Goal: Transaction & Acquisition: Book appointment/travel/reservation

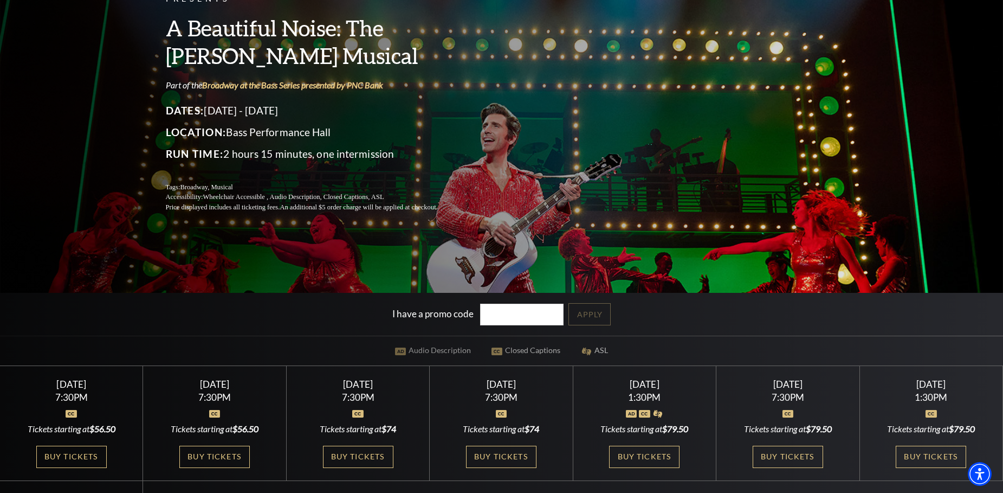
scroll to position [108, 0]
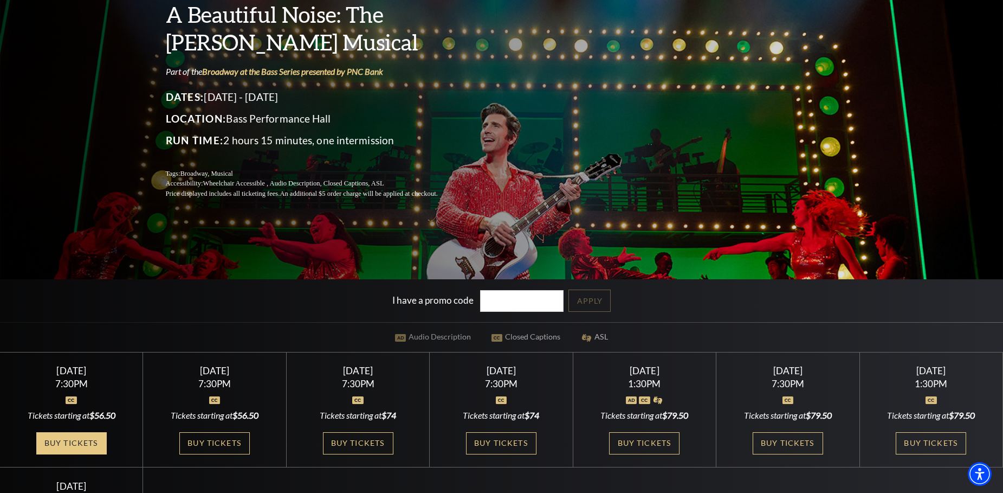
click at [68, 436] on link "Buy Tickets" at bounding box center [71, 443] width 70 height 22
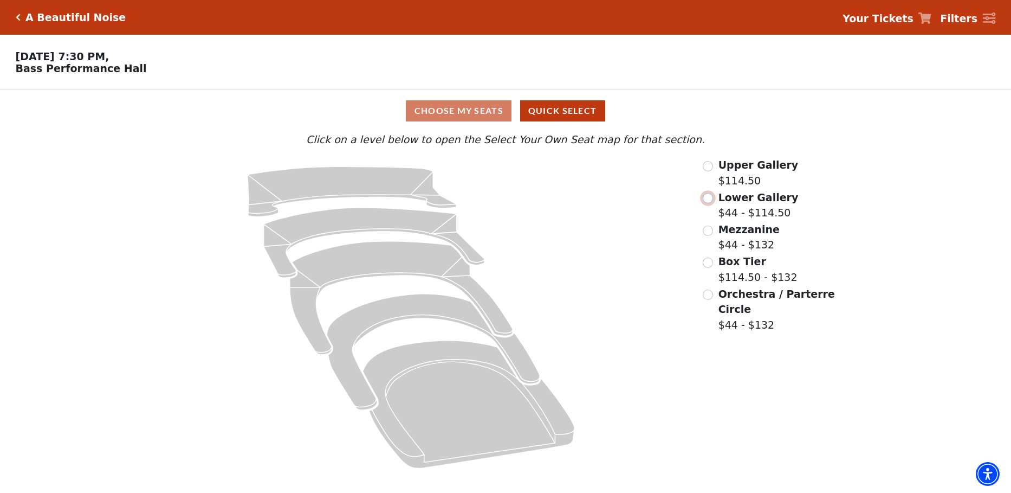
click at [709, 201] on input "Lower Gallery$44 - $114.50\a" at bounding box center [708, 198] width 10 height 10
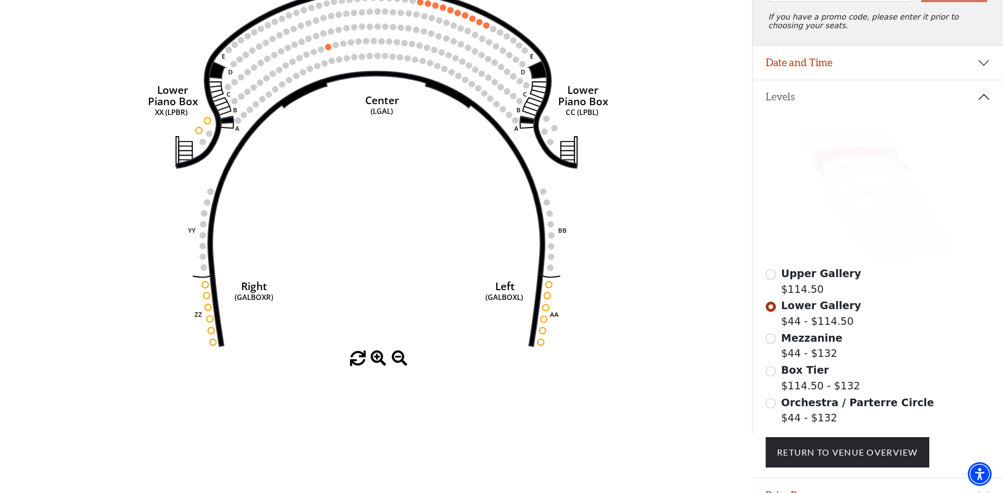
scroll to position [159, 0]
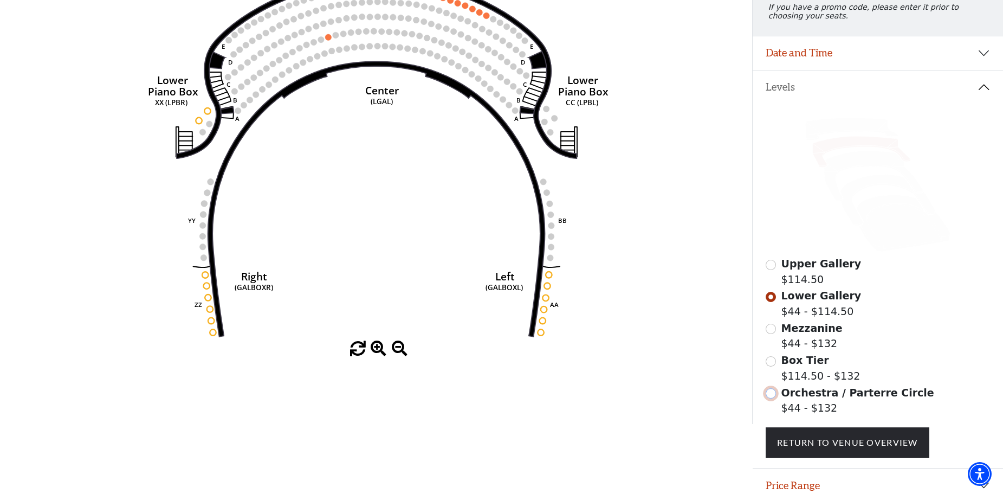
click at [773, 398] on input "Orchestra / Parterre Circle$44 - $132\a" at bounding box center [771, 393] width 10 height 10
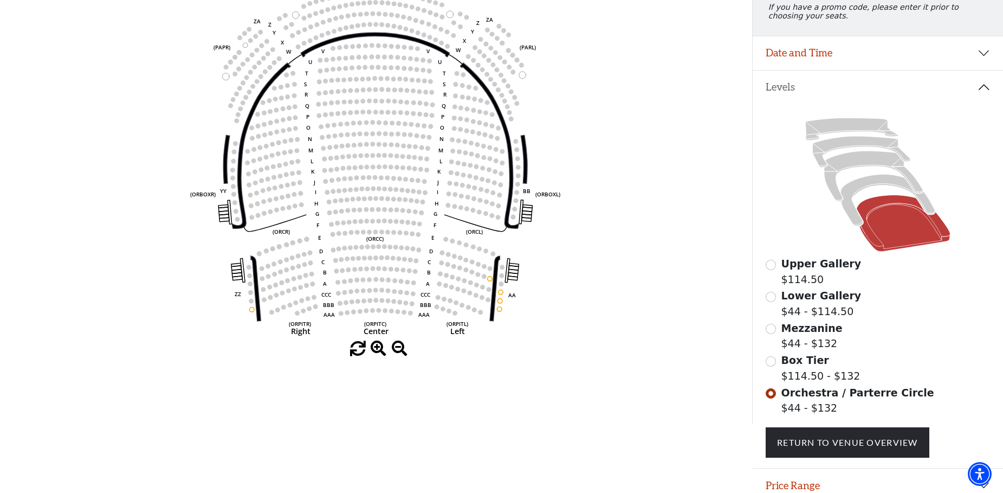
scroll to position [105, 0]
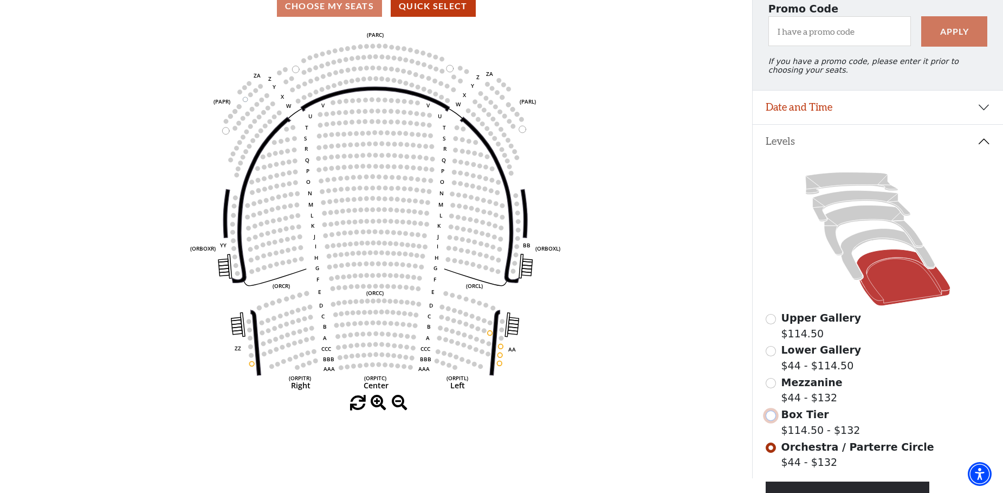
click at [771, 421] on input "Box Tier$114.50 - $132\a" at bounding box center [771, 415] width 10 height 10
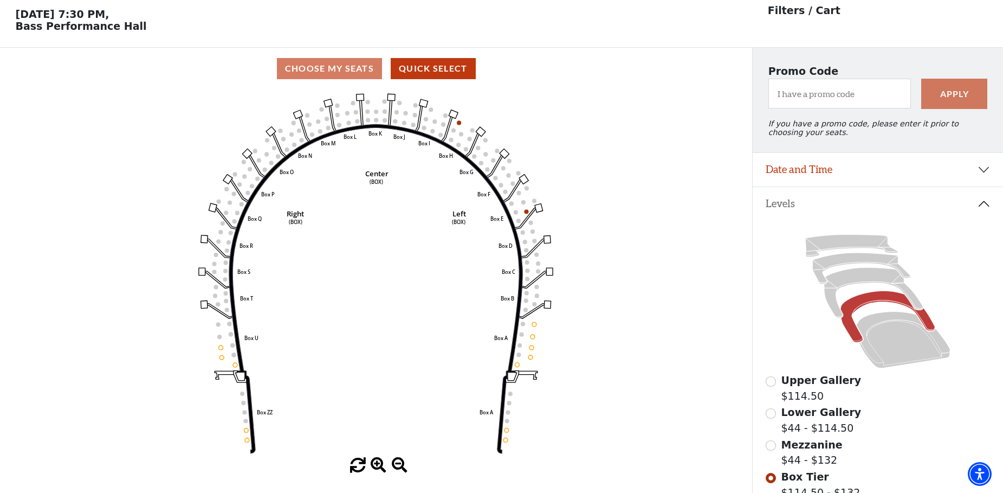
scroll to position [50, 0]
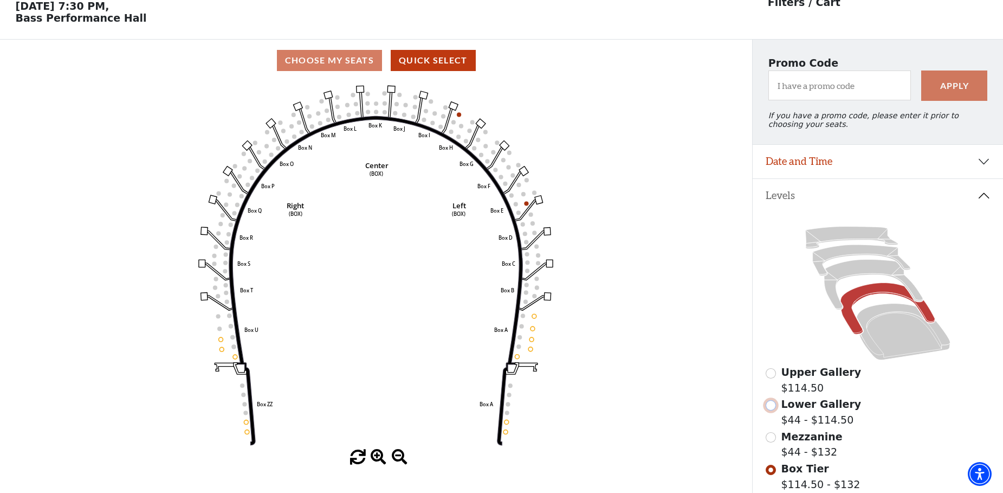
click at [774, 410] on input "Lower Gallery$44 - $114.50\a" at bounding box center [771, 405] width 10 height 10
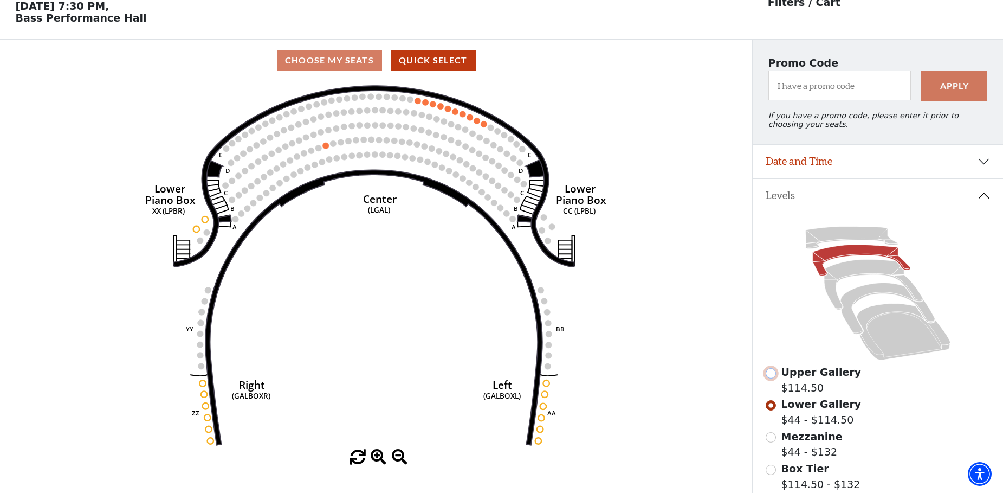
click at [771, 378] on input "Upper Gallery$114.50\a" at bounding box center [771, 373] width 10 height 10
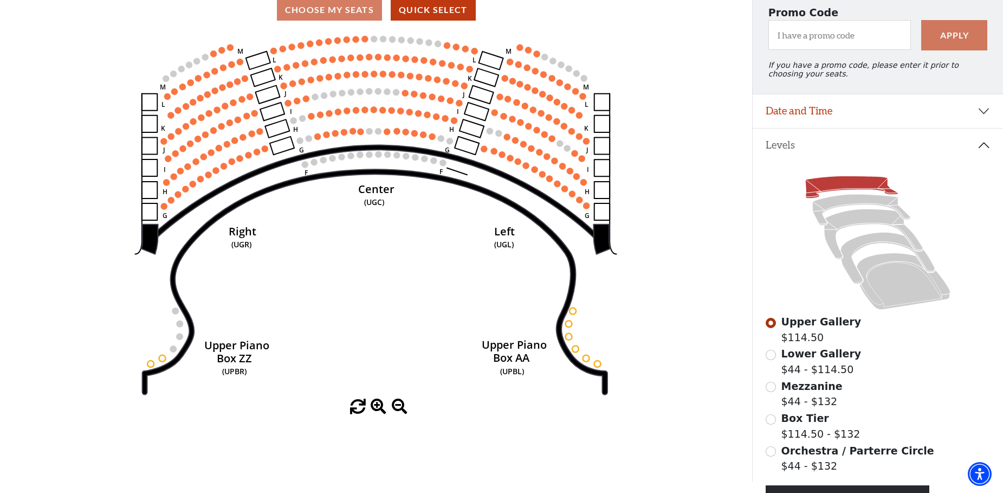
scroll to position [0, 0]
